Goal: Information Seeking & Learning: Learn about a topic

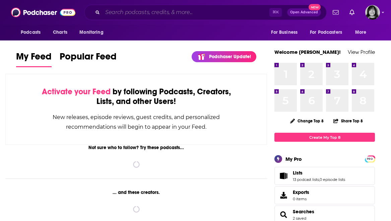
click at [229, 7] on input "Search podcasts, credits, & more..." at bounding box center [185, 12] width 167 height 11
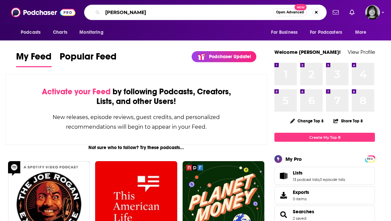
type input "[PERSON_NAME]"
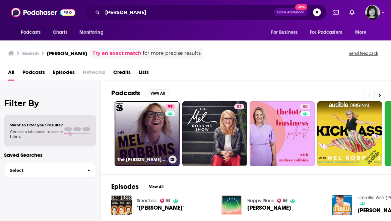
click at [147, 156] on div "The [PERSON_NAME] Podcast" at bounding box center [147, 160] width 60 height 8
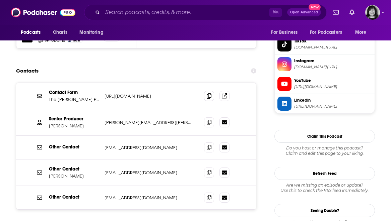
scroll to position [676, 0]
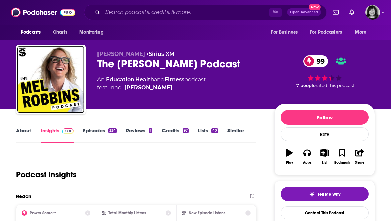
scroll to position [2, 0]
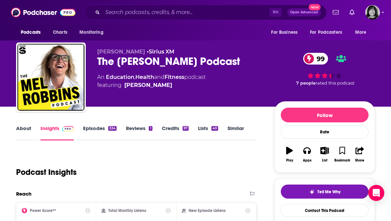
click at [26, 128] on link "About" at bounding box center [23, 132] width 15 height 15
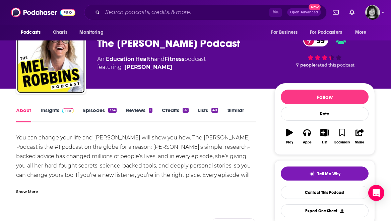
scroll to position [22, 0]
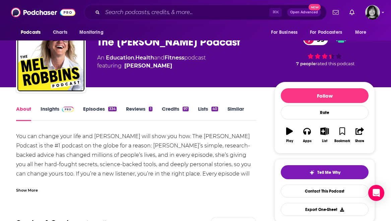
click at [28, 192] on div "Show More" at bounding box center [27, 190] width 22 height 6
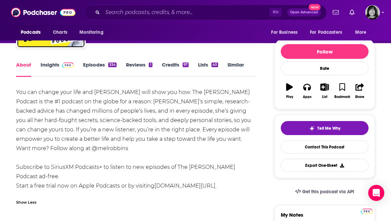
scroll to position [65, 0]
